Goal: Task Accomplishment & Management: Use online tool/utility

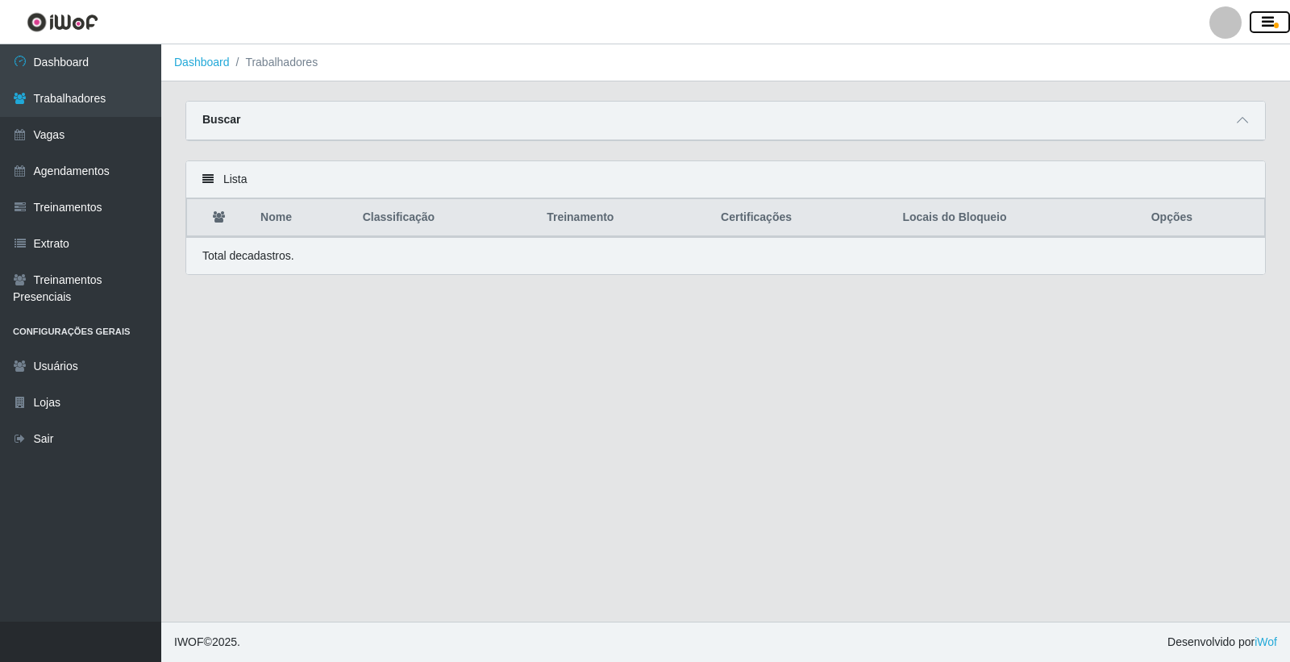
click at [1266, 22] on icon "button" at bounding box center [1268, 22] width 12 height 15
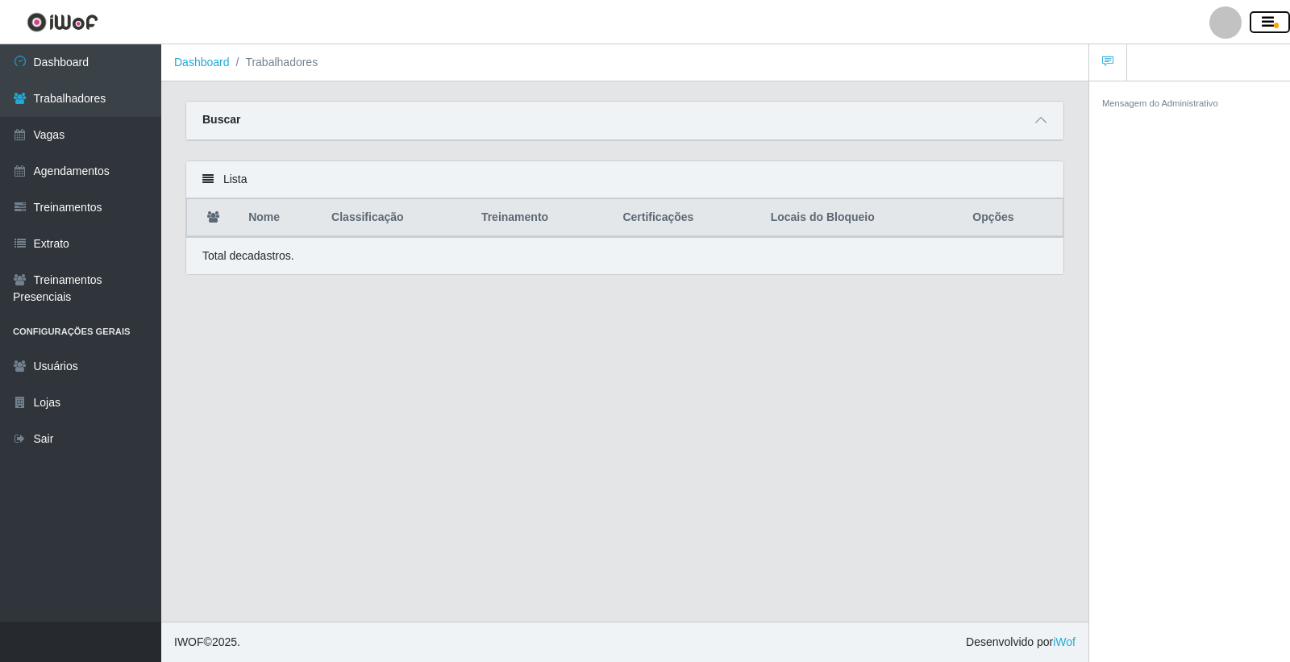
click at [1270, 22] on icon "button" at bounding box center [1268, 22] width 12 height 15
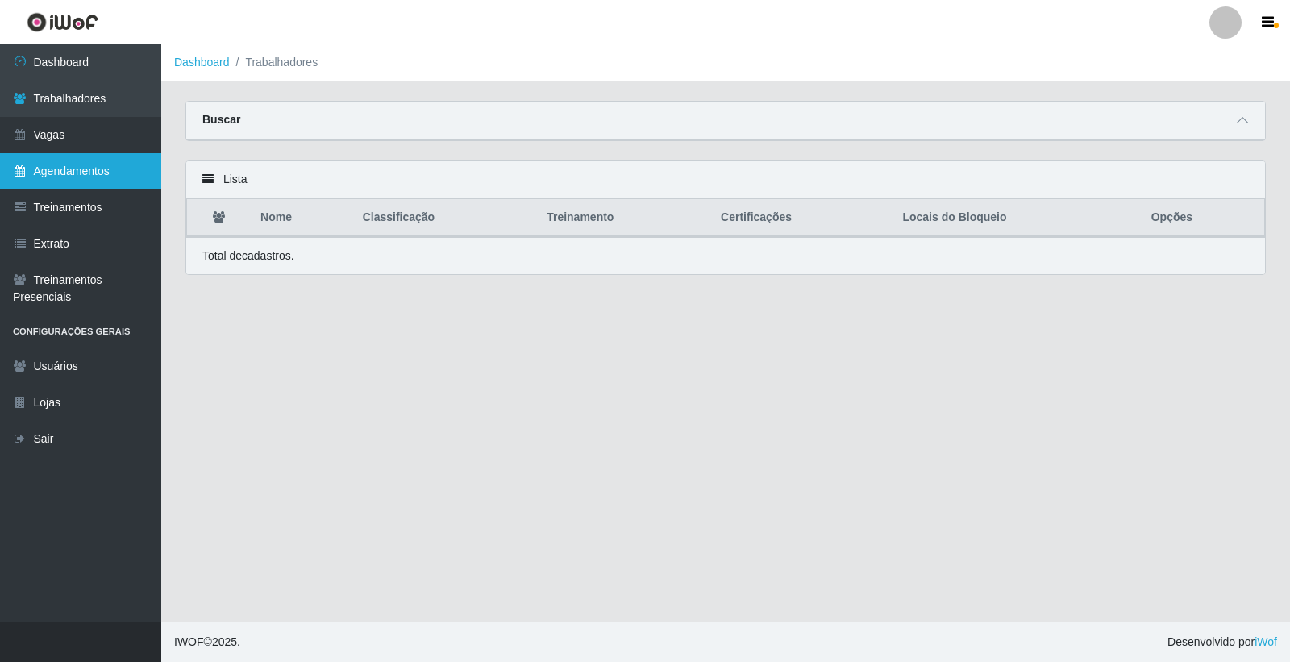
click at [109, 172] on link "Agendamentos" at bounding box center [80, 171] width 161 height 36
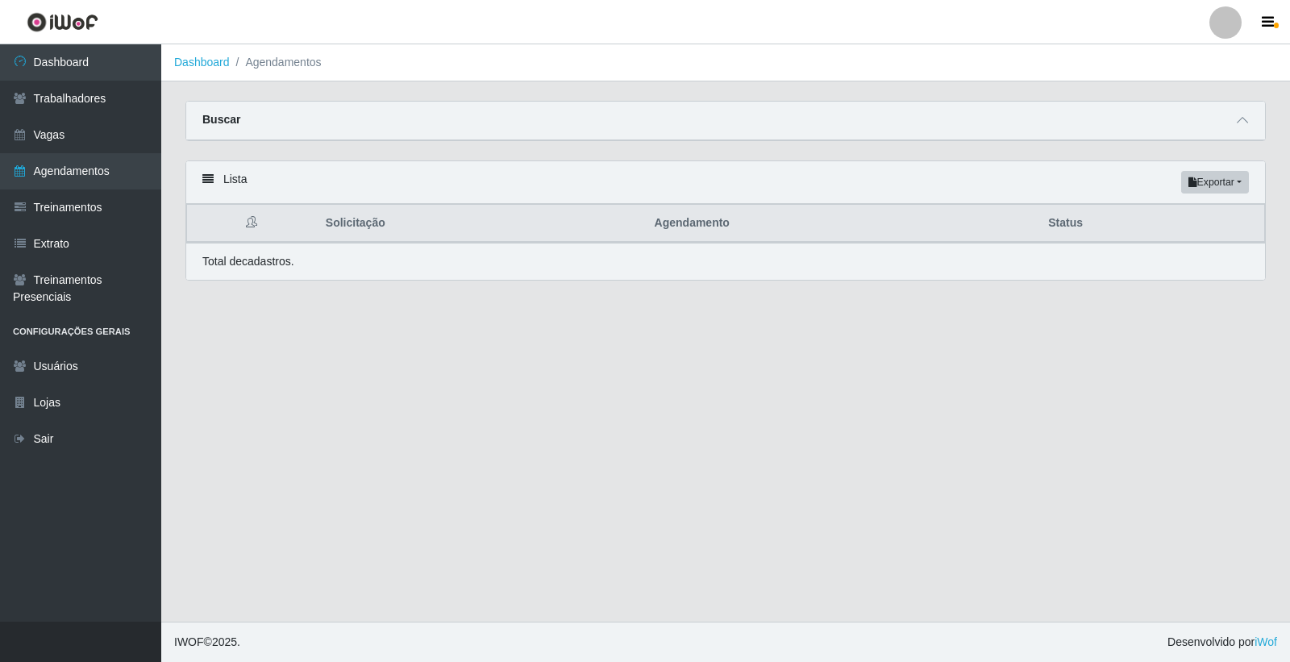
click at [206, 180] on icon at bounding box center [207, 178] width 11 height 11
click at [67, 134] on link "Vagas" at bounding box center [80, 135] width 161 height 36
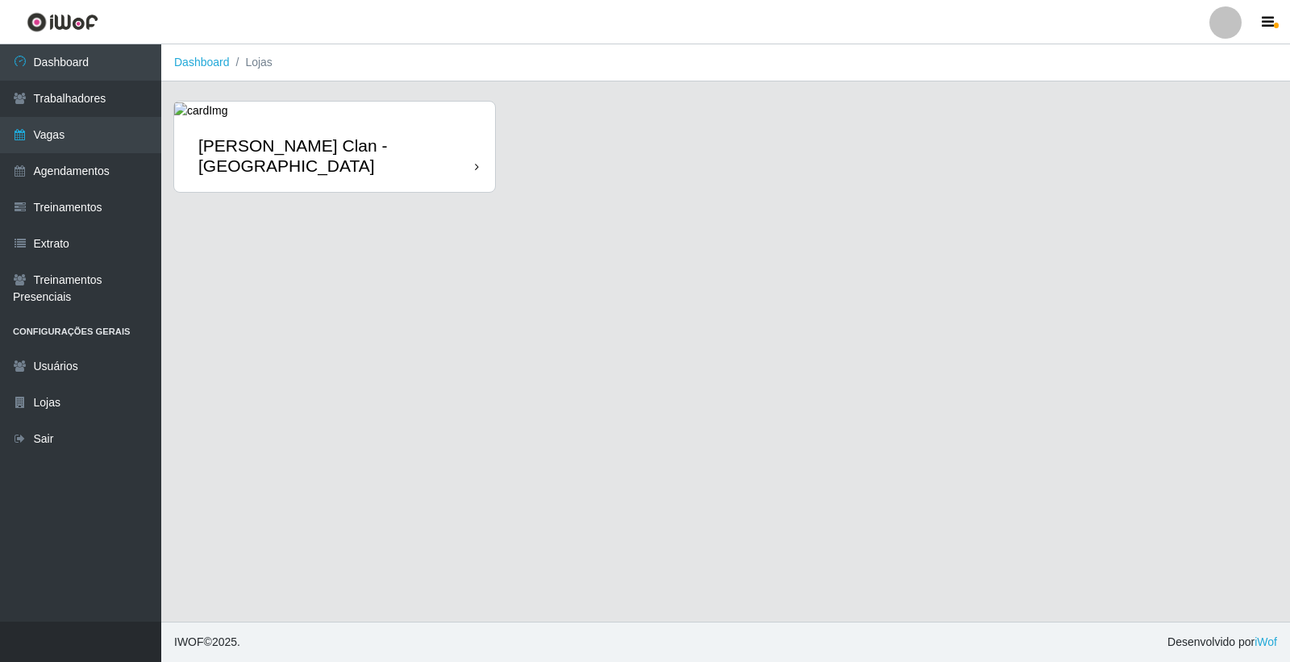
click at [477, 161] on icon at bounding box center [477, 166] width 4 height 11
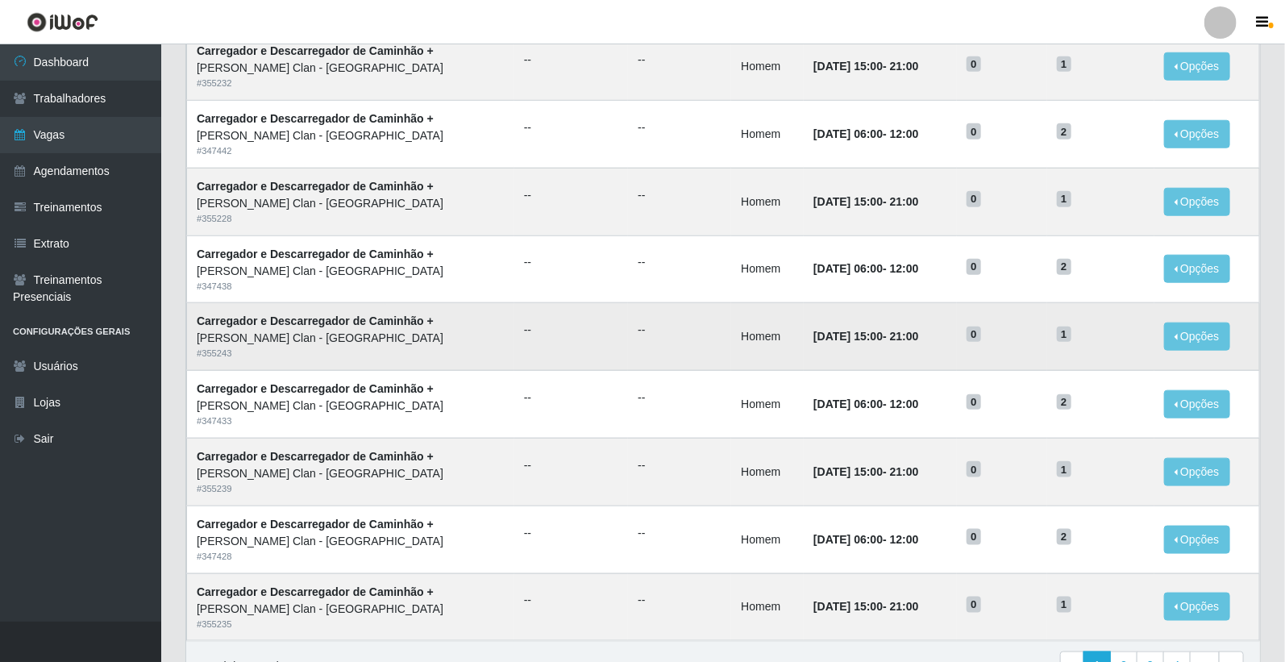
scroll to position [705, 0]
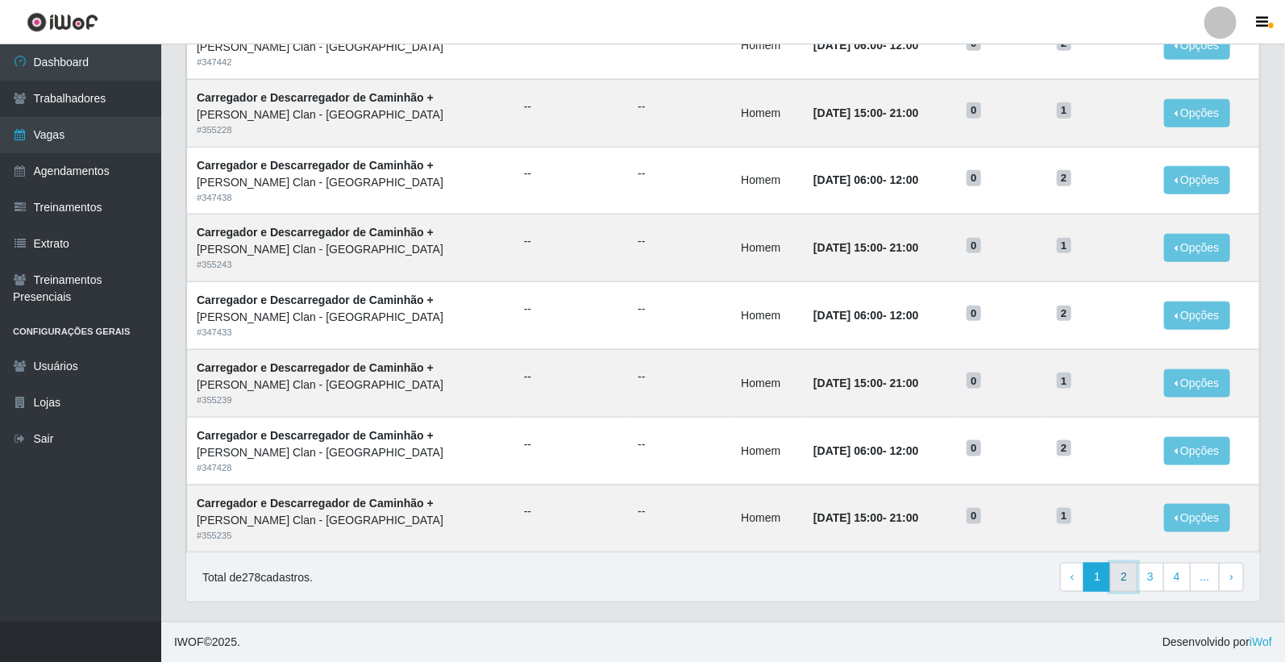
click at [1125, 578] on link "2" at bounding box center [1123, 577] width 27 height 29
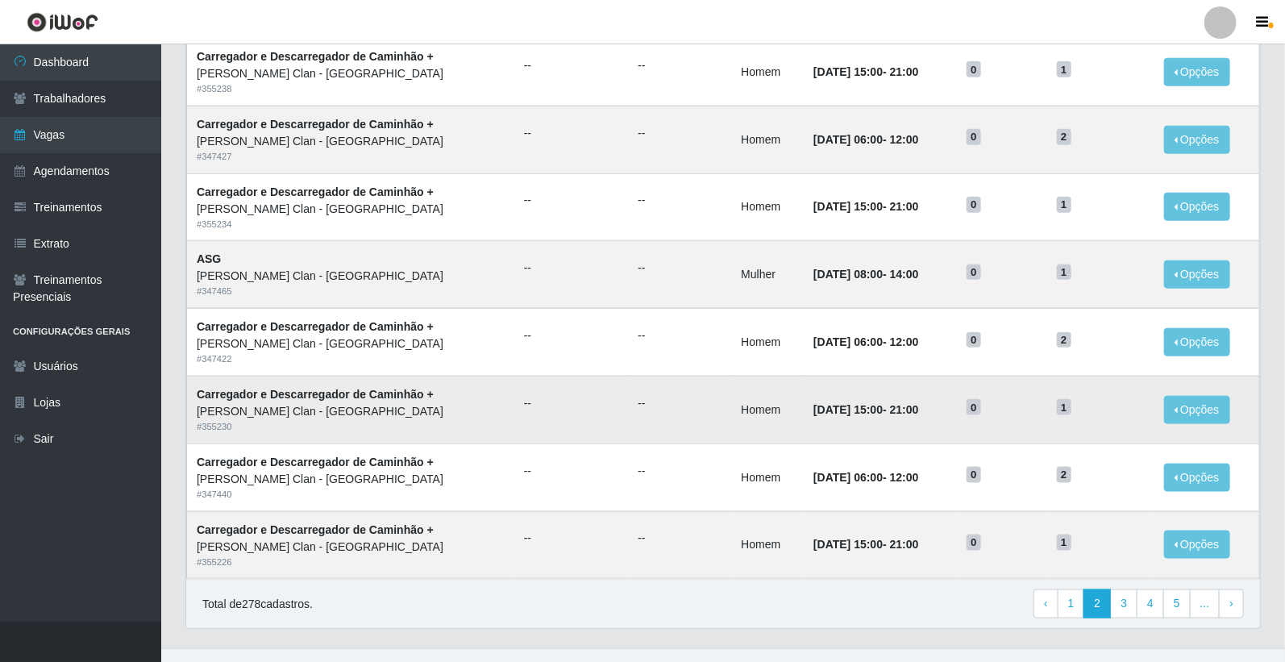
scroll to position [705, 0]
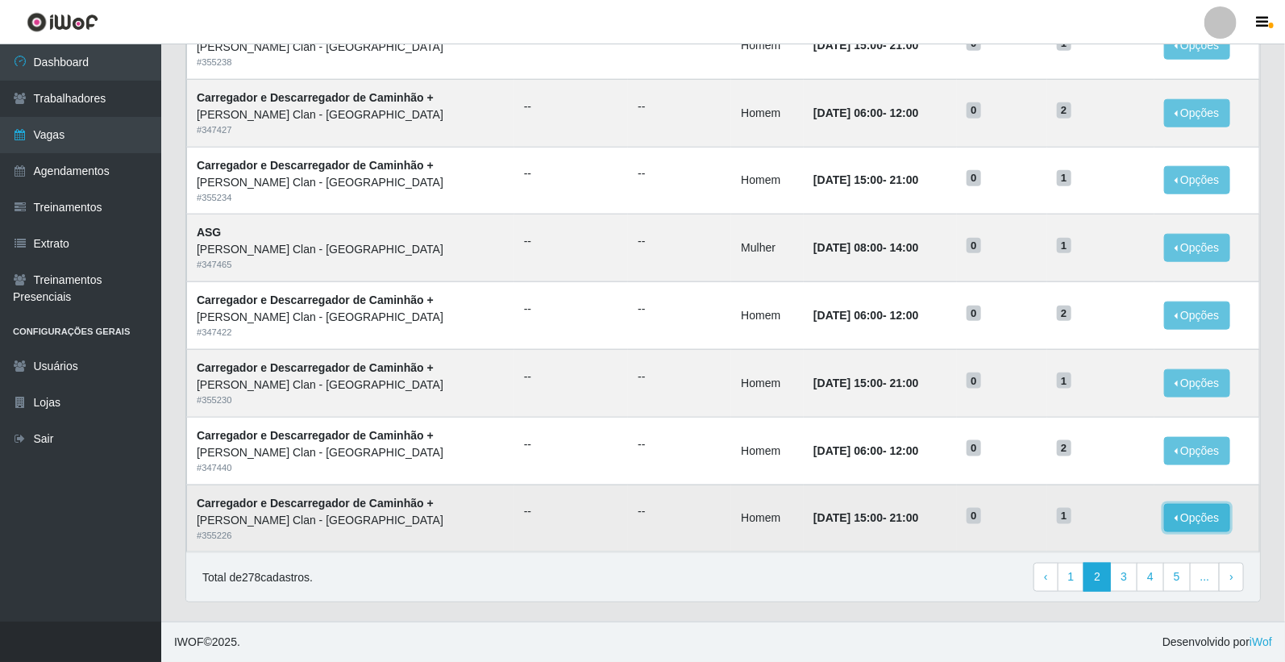
click at [1195, 522] on button "Opções" at bounding box center [1197, 518] width 66 height 28
click at [988, 534] on td "0" at bounding box center [1002, 518] width 90 height 68
click at [473, 522] on div "Leite Clan - [GEOGRAPHIC_DATA]" at bounding box center [351, 520] width 308 height 17
click at [488, 520] on td "Carregador e Descarregador de Caminhão + Leite Clan - Bayeux # 355226" at bounding box center [350, 518] width 327 height 68
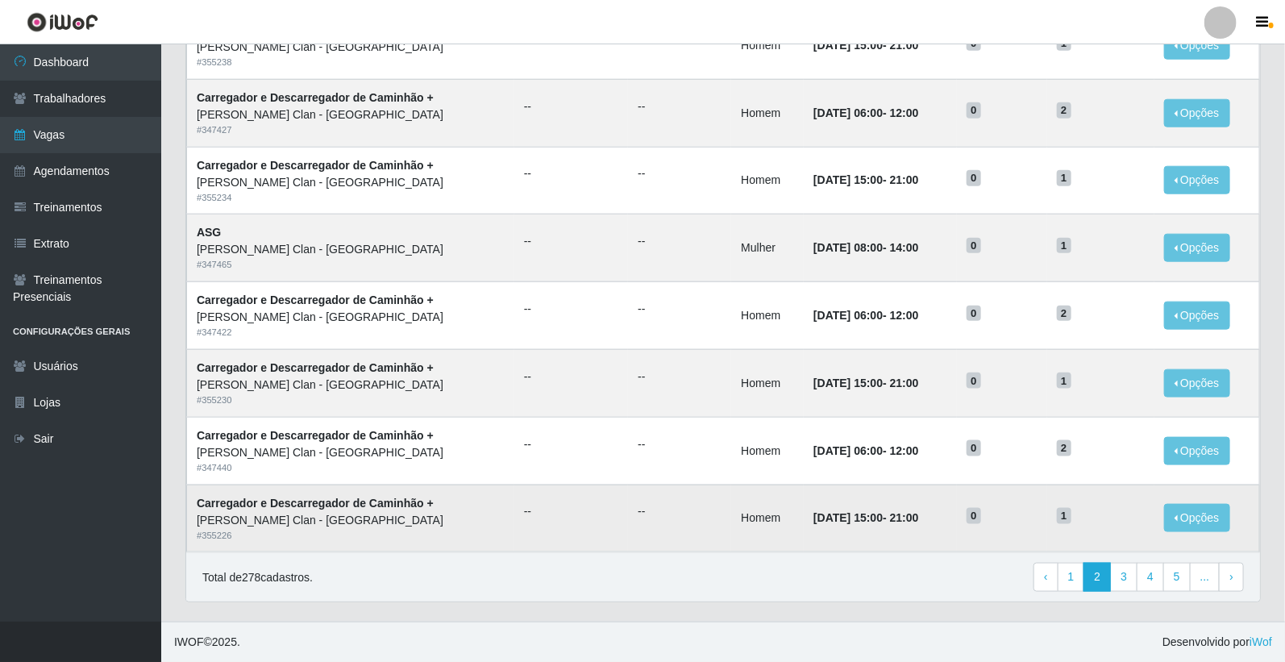
click at [488, 520] on td "Carregador e Descarregador de Caminhão + Leite Clan - Bayeux # 355226" at bounding box center [350, 518] width 327 height 68
click at [103, 94] on link "Trabalhadores" at bounding box center [80, 99] width 161 height 36
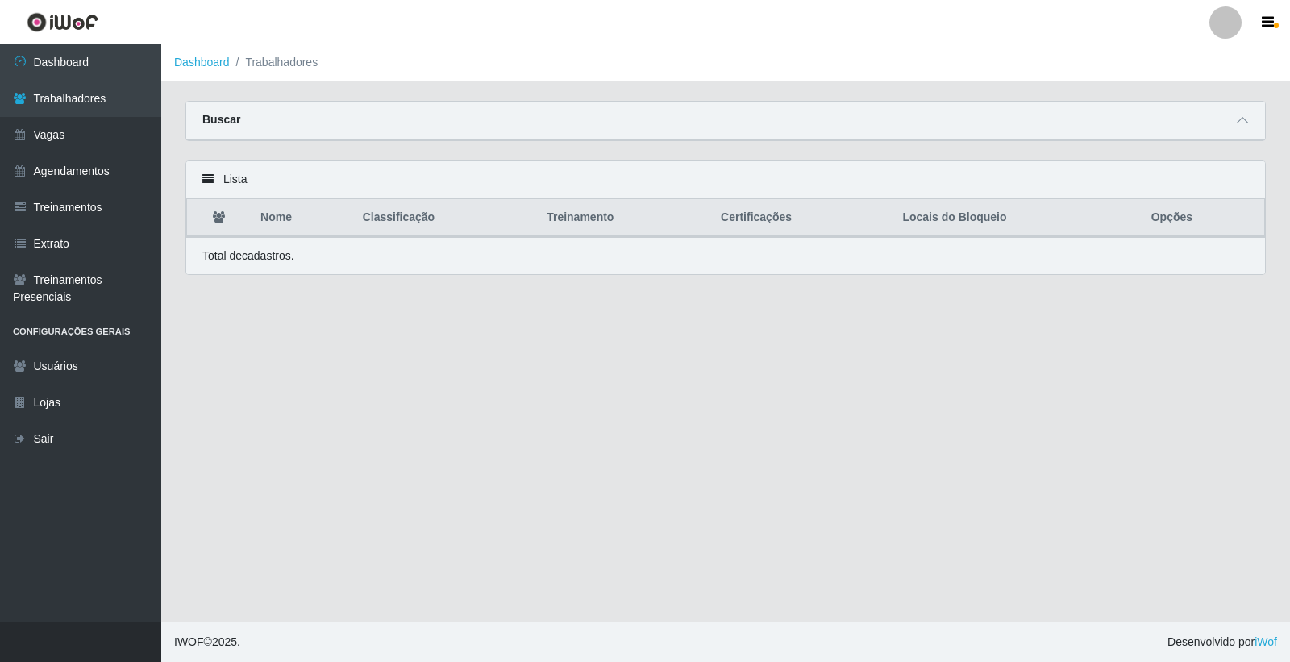
click at [582, 222] on th "Treinamento" at bounding box center [624, 218] width 174 height 38
click at [955, 219] on th "Locais do Bloqueio" at bounding box center [1016, 218] width 248 height 38
click at [1244, 123] on icon at bounding box center [1242, 119] width 11 height 11
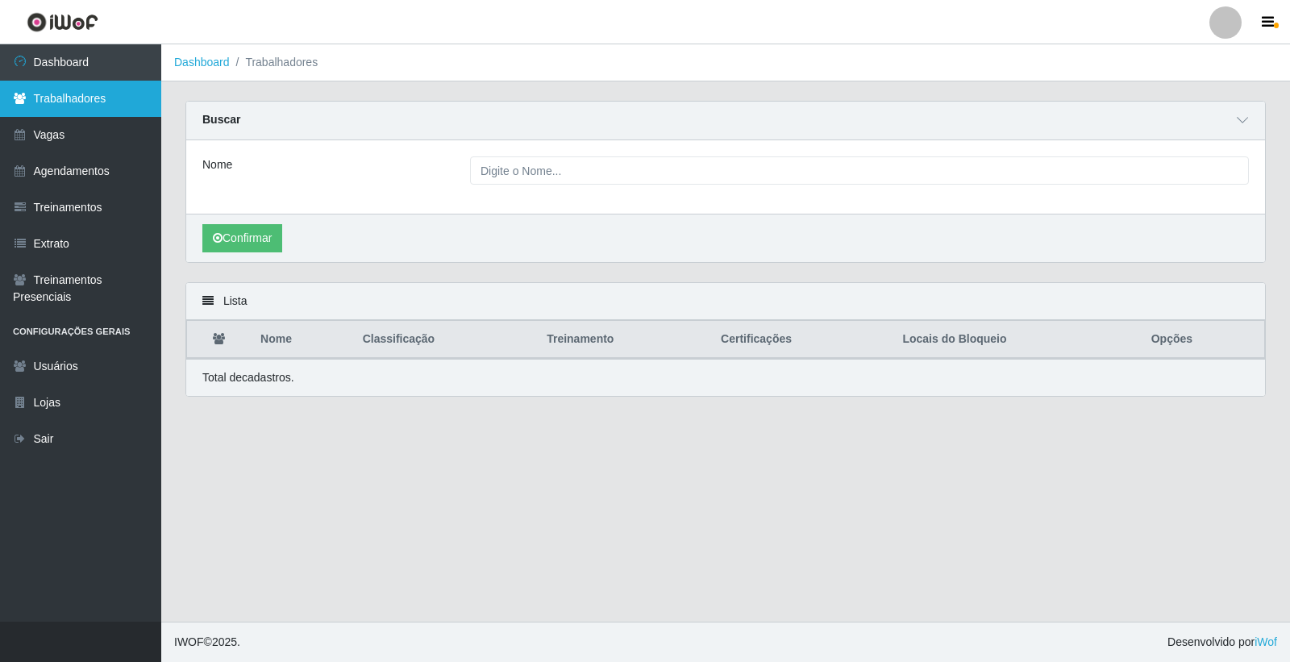
click at [124, 97] on link "Trabalhadores" at bounding box center [80, 99] width 161 height 36
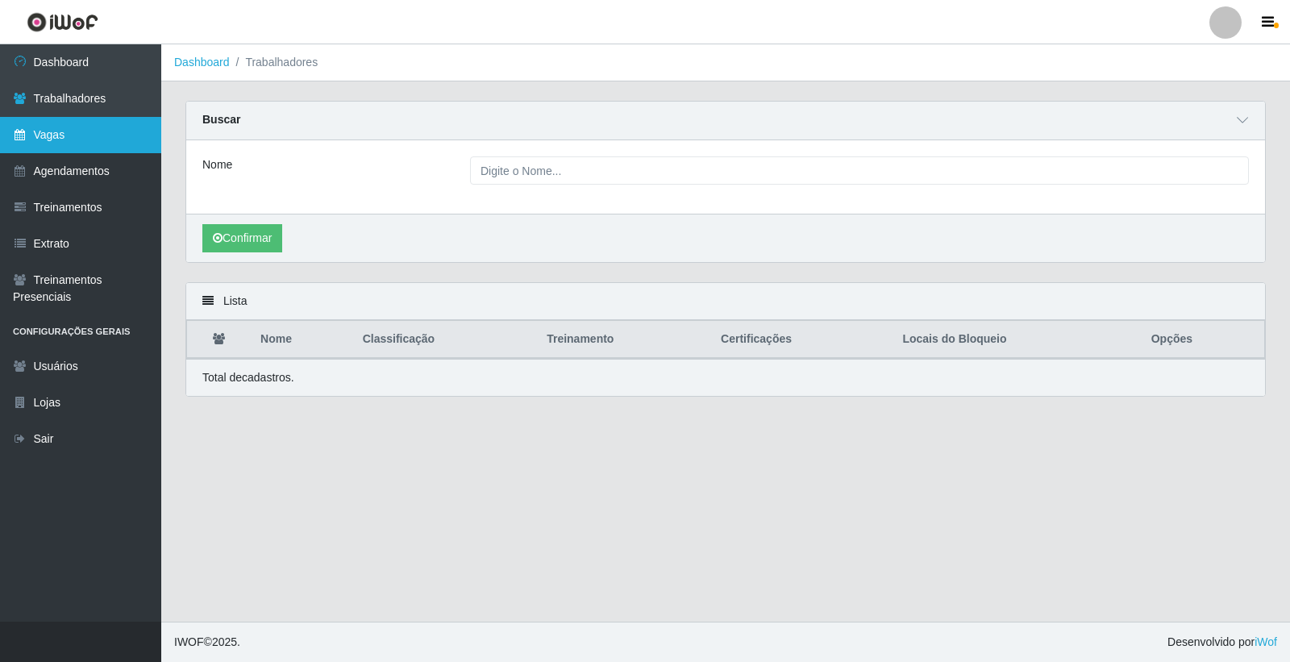
click at [101, 131] on link "Vagas" at bounding box center [80, 135] width 161 height 36
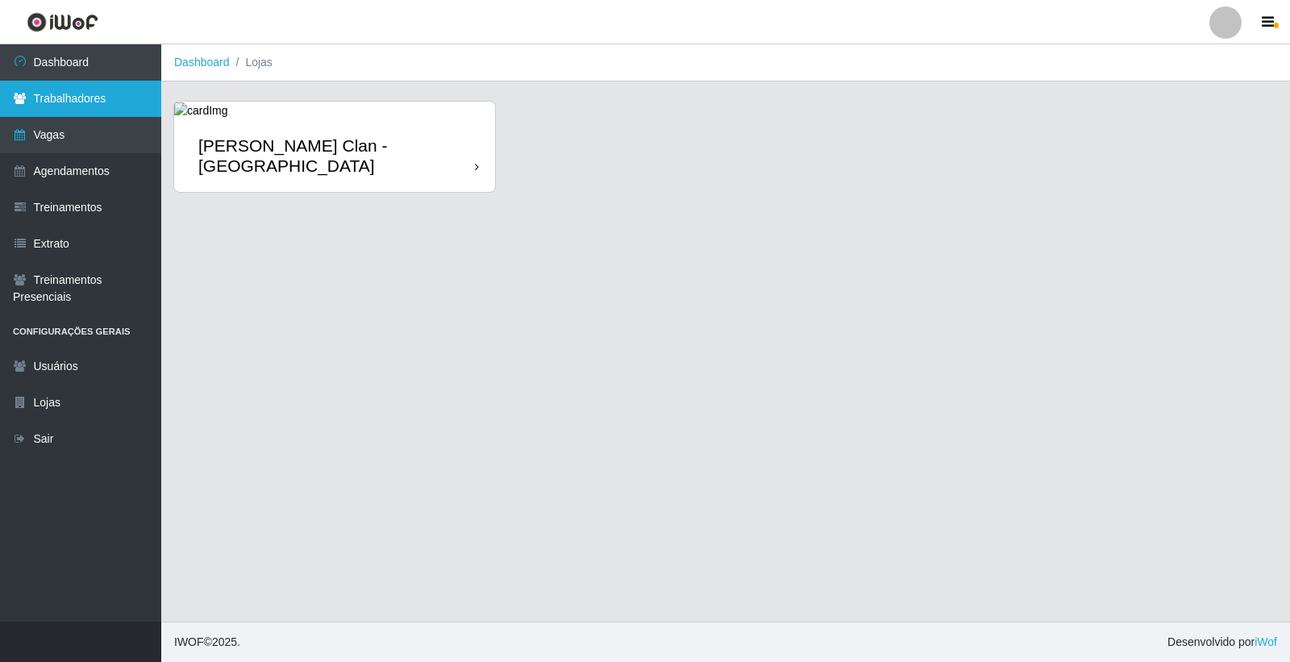
click at [100, 94] on link "Trabalhadores" at bounding box center [80, 99] width 161 height 36
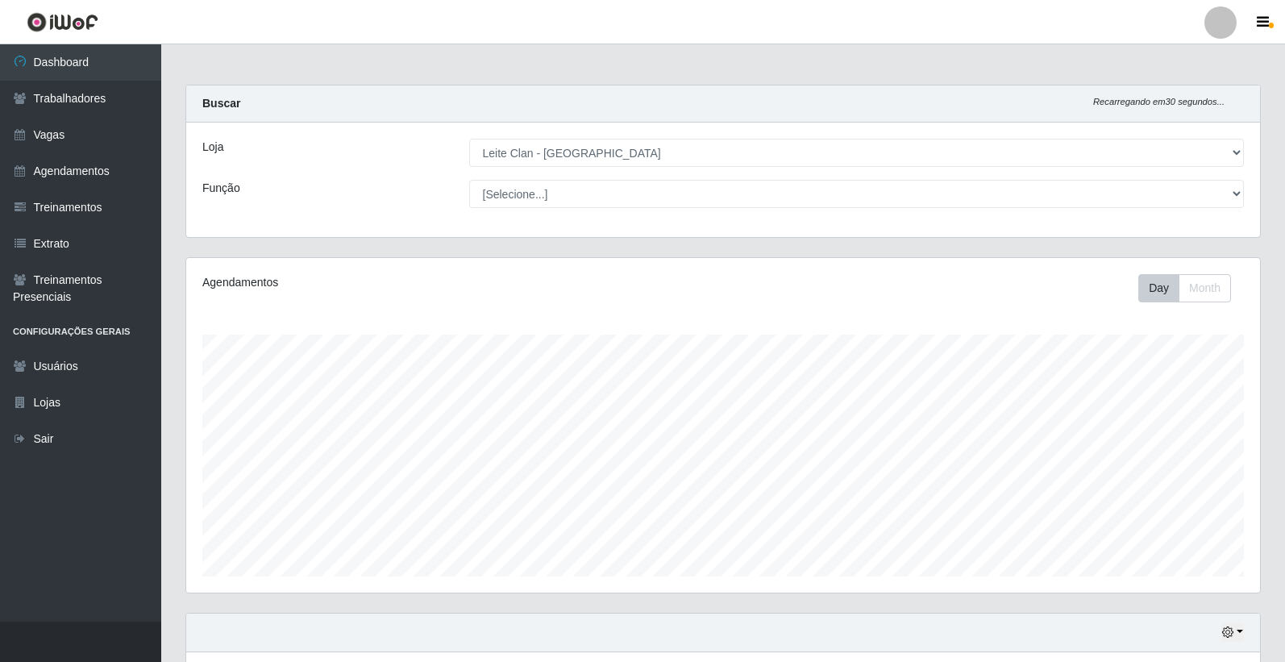
select select "452"
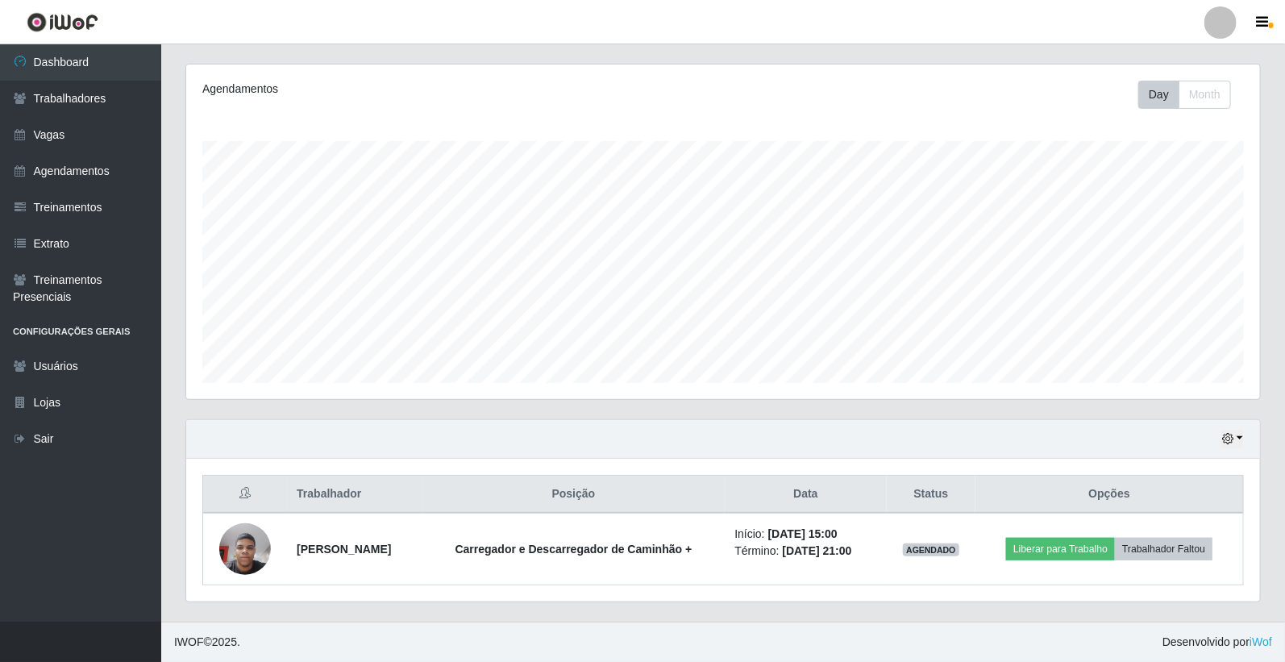
scroll to position [334, 1074]
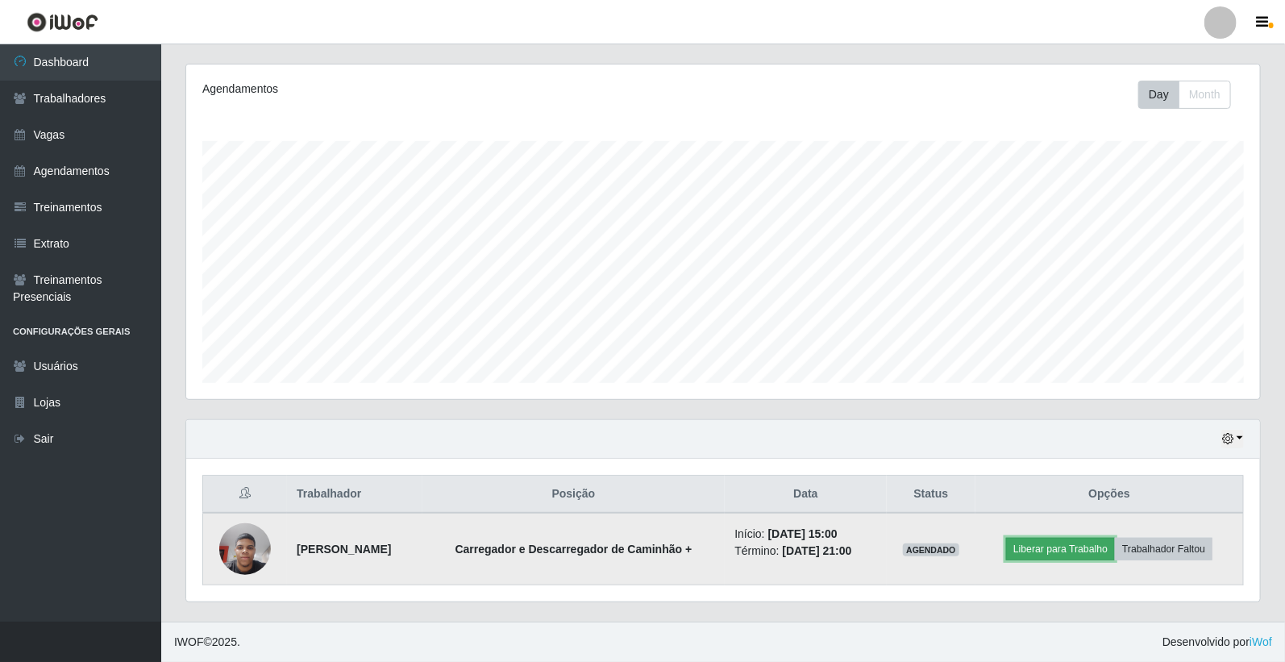
click at [1085, 543] on button "Liberar para Trabalho" at bounding box center [1060, 549] width 109 height 23
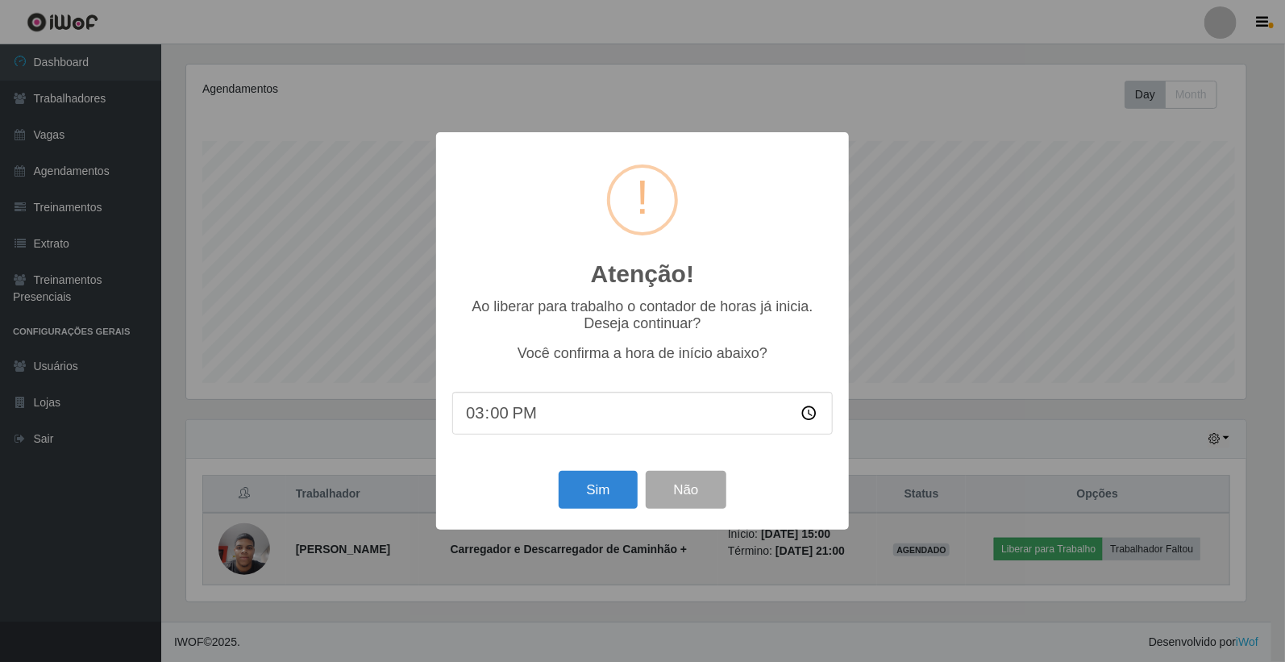
scroll to position [334, 1064]
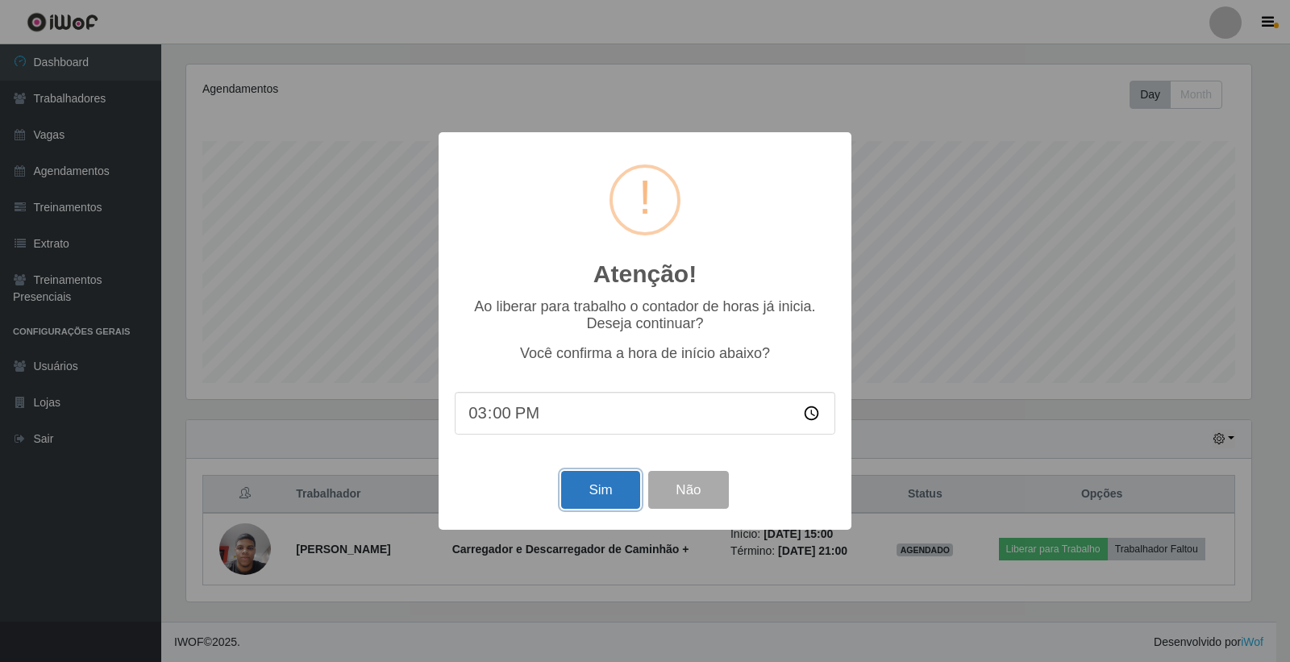
click at [601, 488] on button "Sim" at bounding box center [600, 490] width 78 height 38
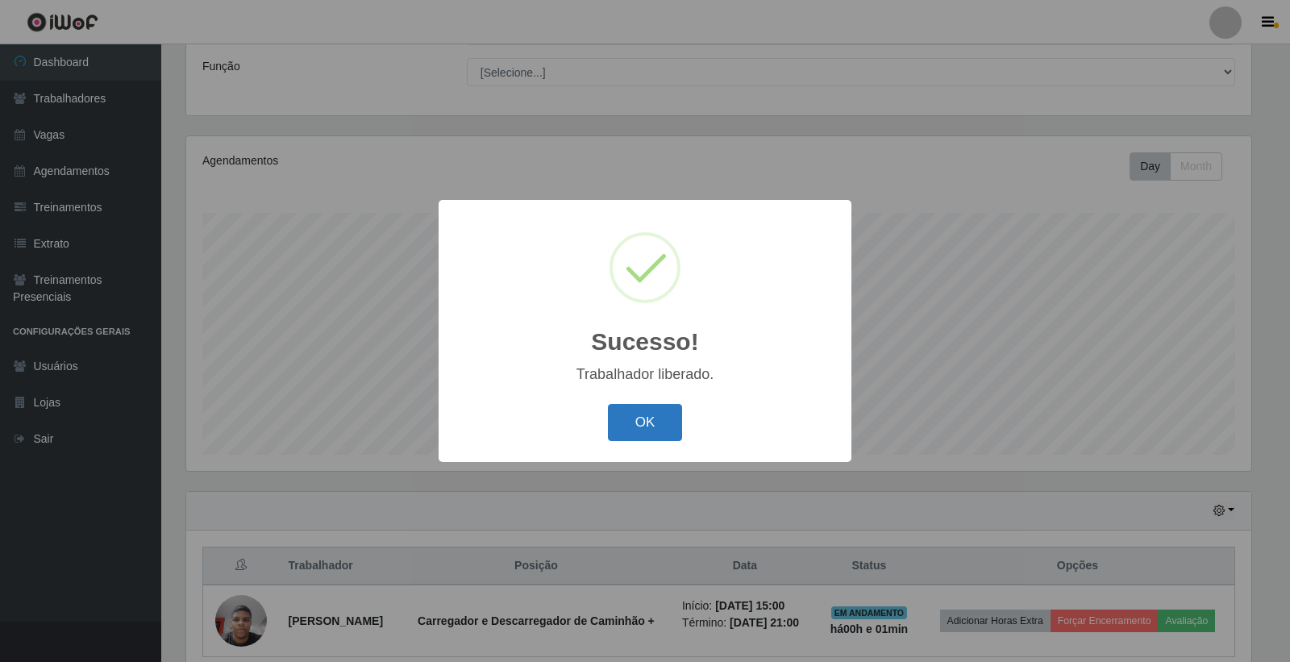
click at [645, 424] on button "OK" at bounding box center [645, 423] width 75 height 38
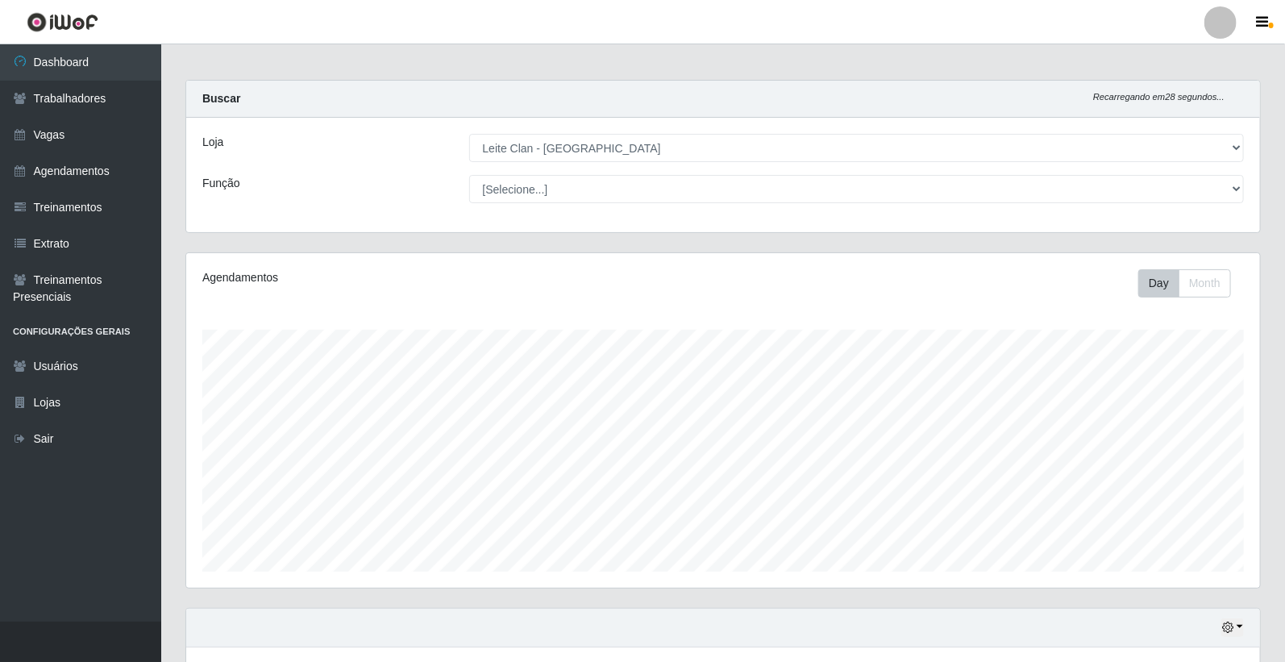
scroll to position [179, 0]
